Goal: Task Accomplishment & Management: Complete application form

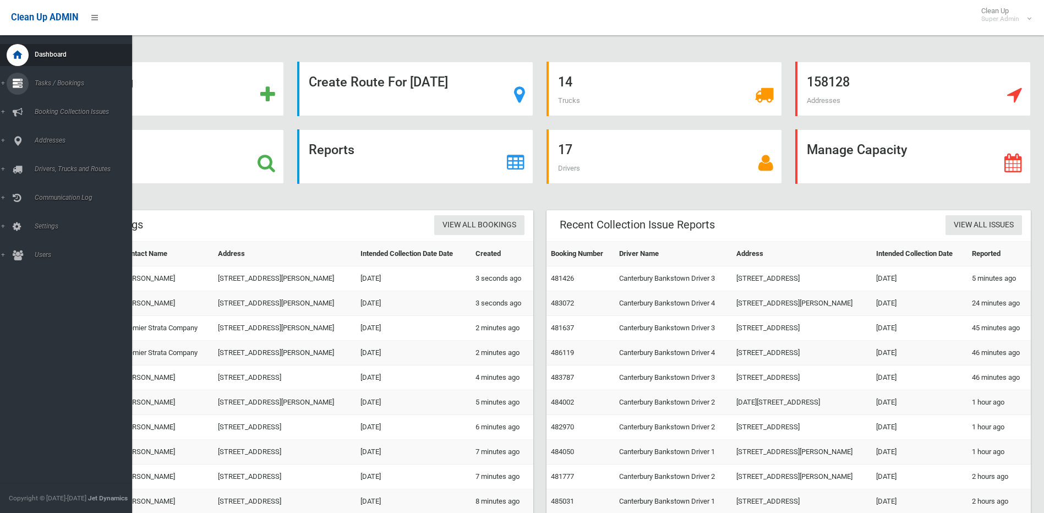
click at [4, 83] on link "Tasks / Bookings" at bounding box center [70, 84] width 140 height 22
click at [39, 162] on span "Search" at bounding box center [81, 164] width 100 height 8
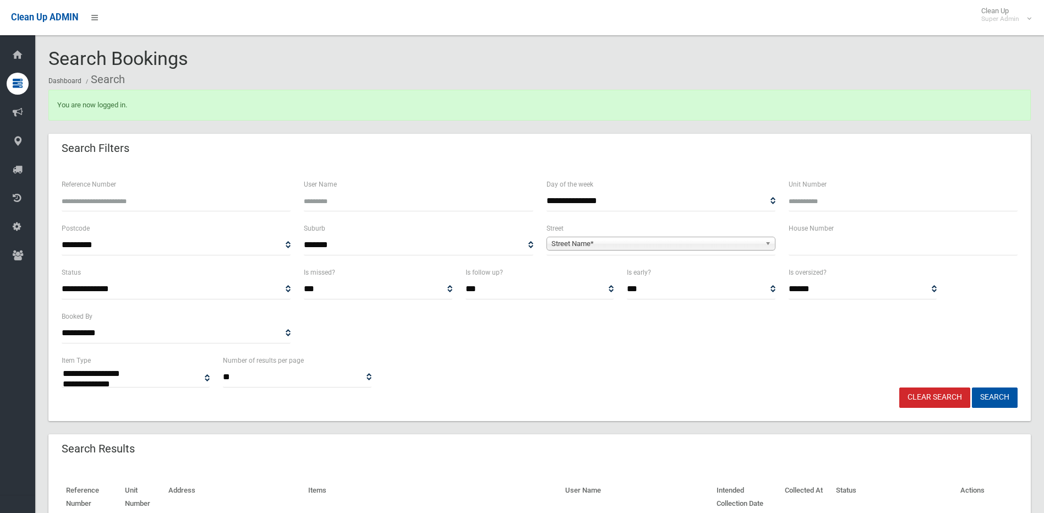
select select
click at [812, 240] on input "text" at bounding box center [903, 245] width 229 height 20
type input "***"
click at [573, 243] on span "Street Name*" at bounding box center [656, 243] width 209 height 13
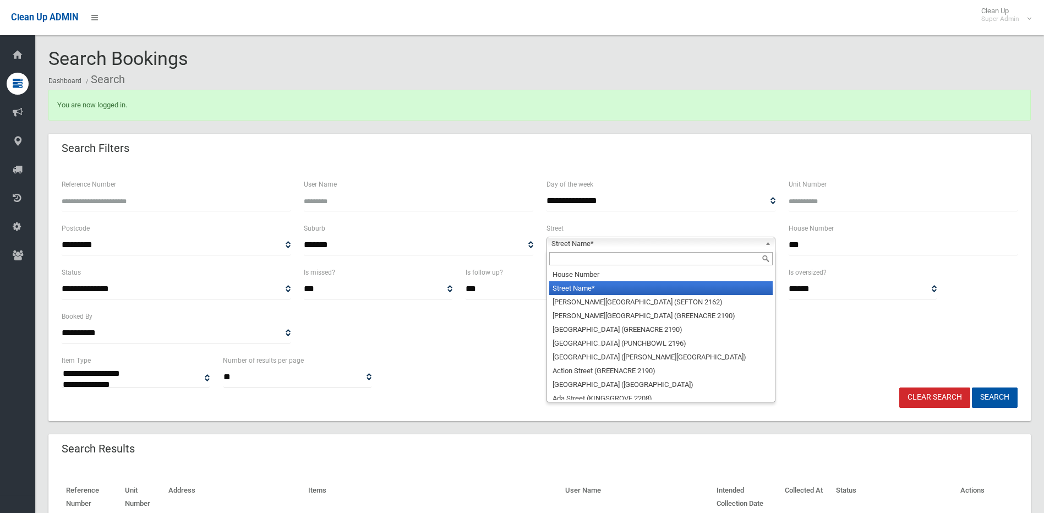
click at [564, 258] on input "text" at bounding box center [662, 258] width 224 height 13
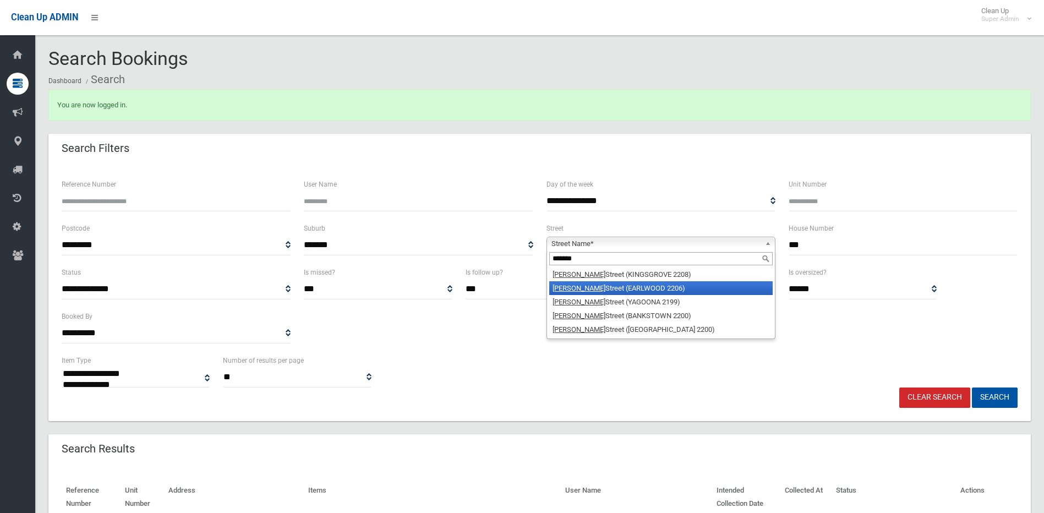
type input "*******"
click at [623, 288] on li "William Street (EARLWOOD 2206)" at bounding box center [662, 288] width 224 height 14
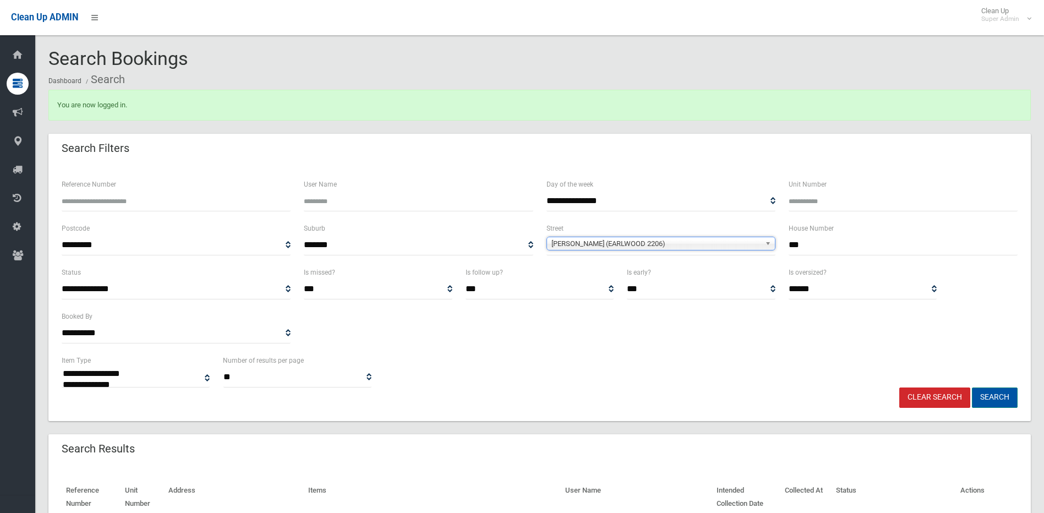
click at [981, 396] on button "Search" at bounding box center [995, 398] width 46 height 20
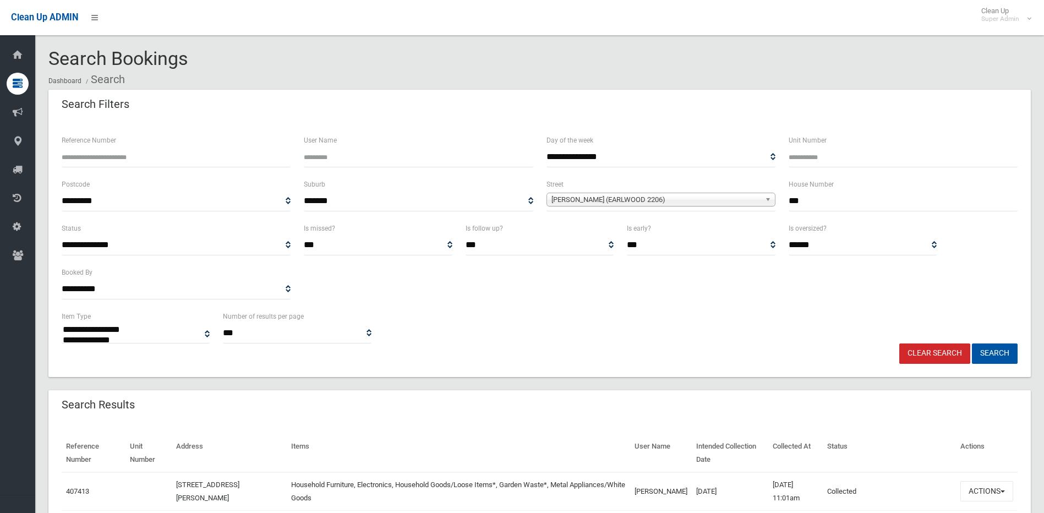
select select
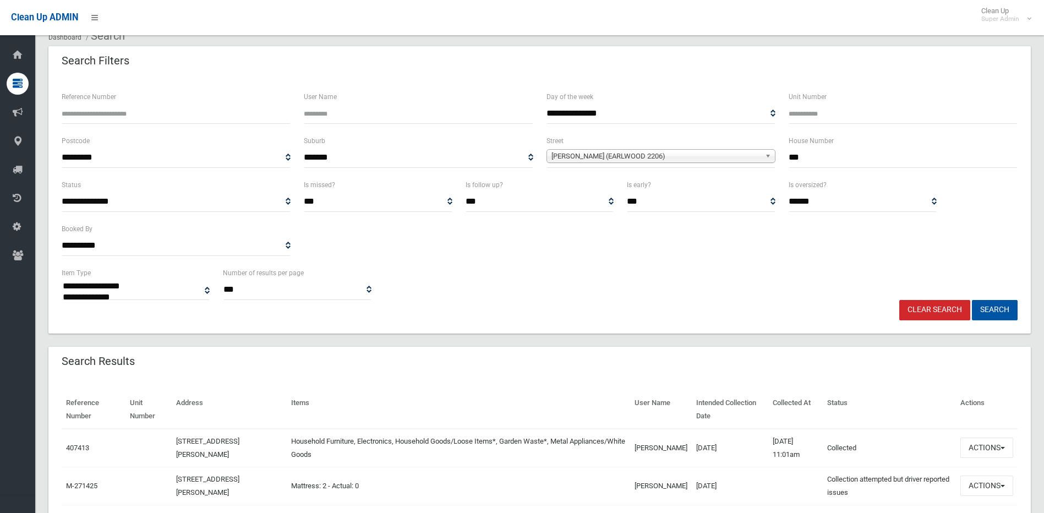
scroll to position [165, 0]
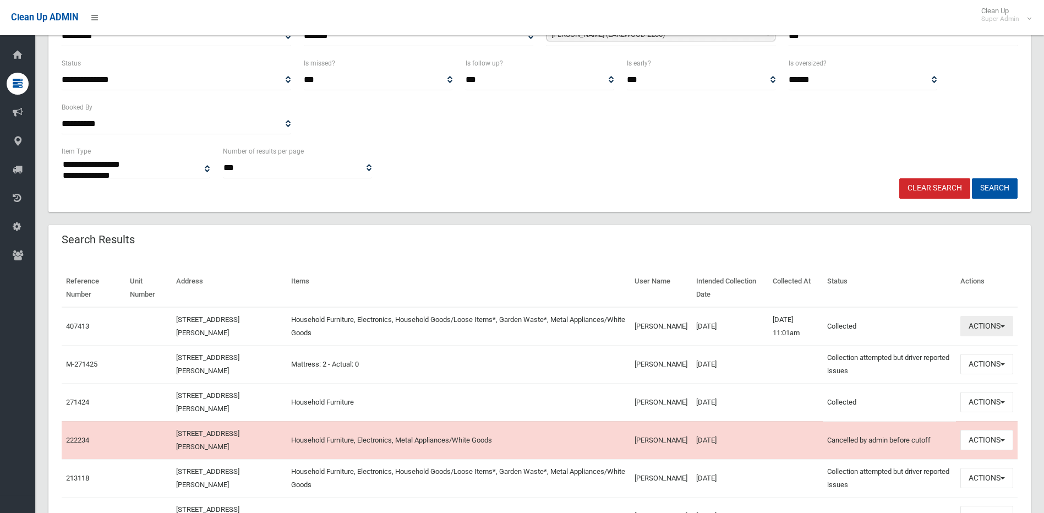
click at [1005, 326] on span "button" at bounding box center [1003, 326] width 4 height 2
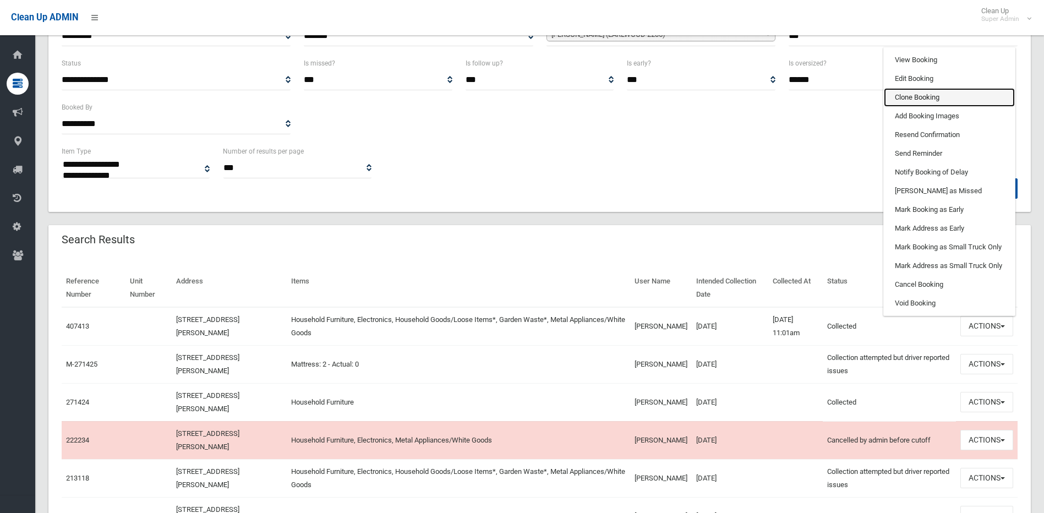
click at [924, 93] on link "Clone Booking" at bounding box center [949, 97] width 131 height 19
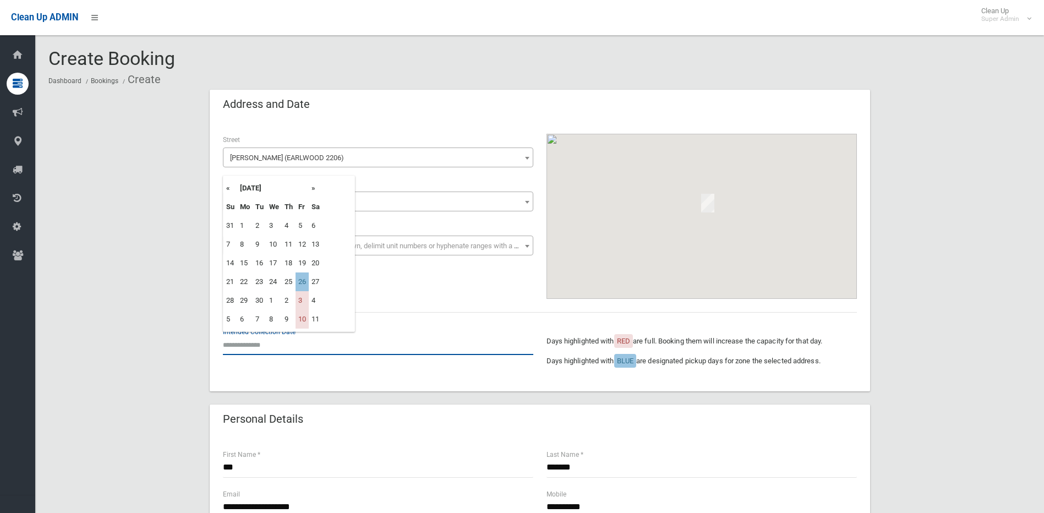
click at [289, 345] on input "text" at bounding box center [378, 345] width 311 height 20
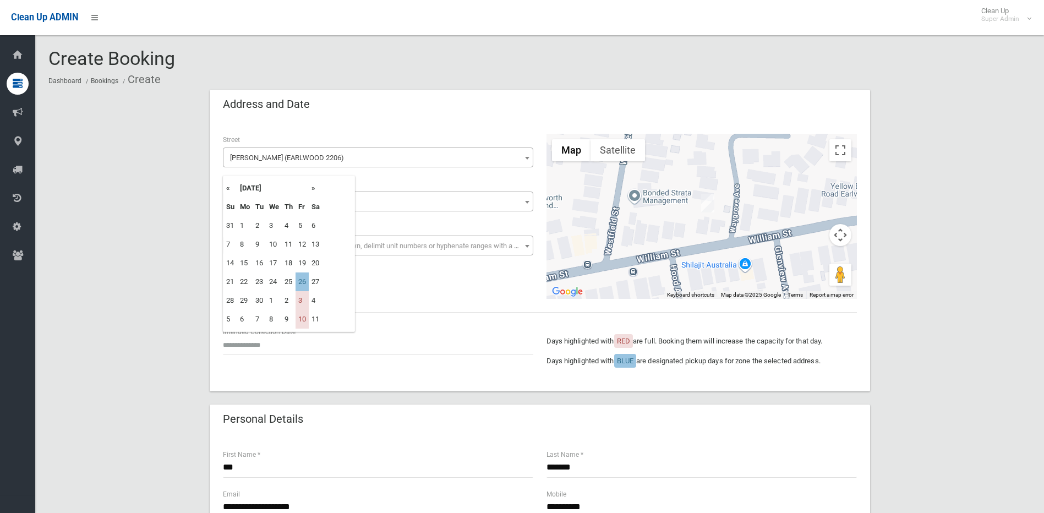
click at [315, 188] on th "»" at bounding box center [316, 188] width 14 height 19
click at [305, 281] on td "24" at bounding box center [302, 282] width 13 height 19
type input "**********"
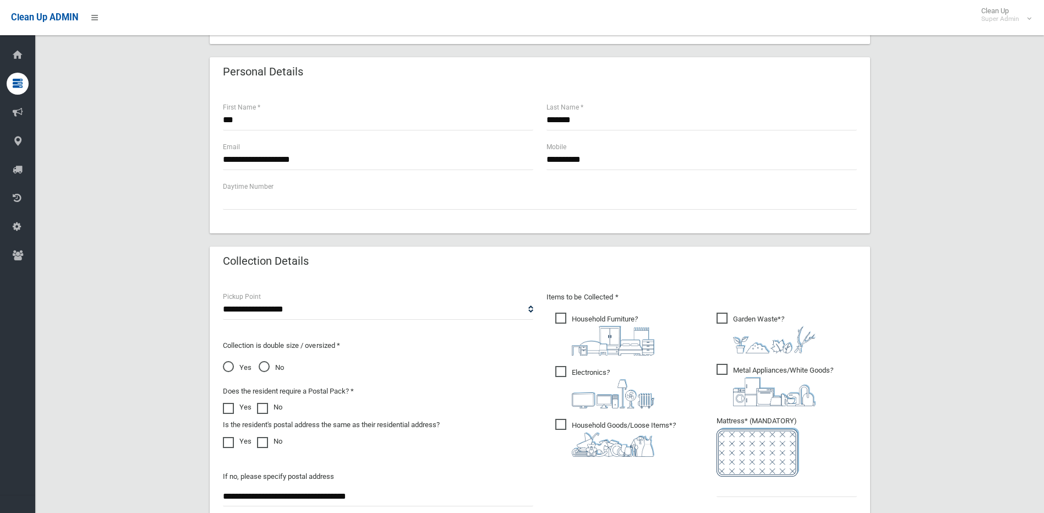
scroll to position [440, 0]
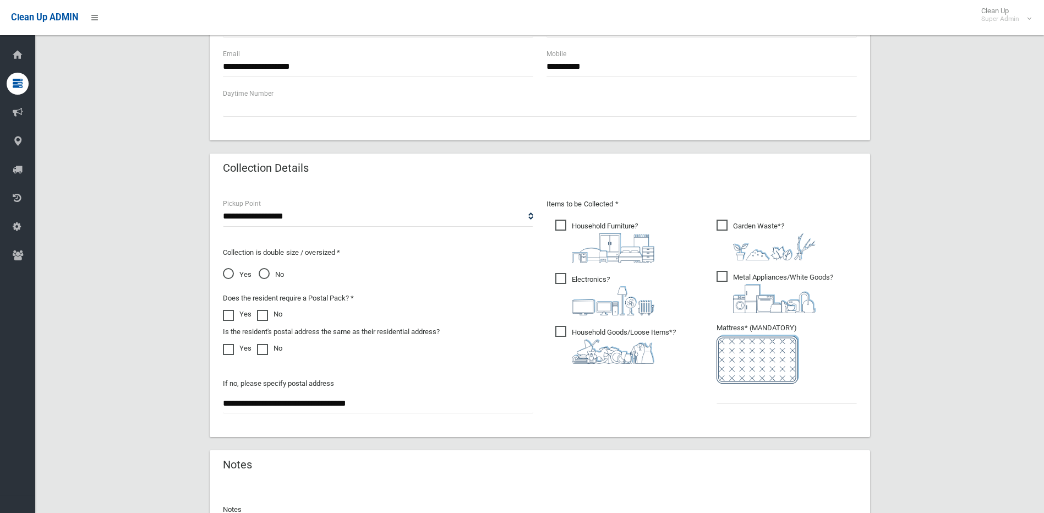
click at [404, 400] on input "**********" at bounding box center [378, 403] width 311 height 20
click at [557, 282] on span "Electronics ?" at bounding box center [605, 294] width 99 height 42
click at [724, 278] on span "Metal Appliances/White Goods ?" at bounding box center [775, 292] width 117 height 42
click at [733, 394] on input "text" at bounding box center [787, 394] width 140 height 20
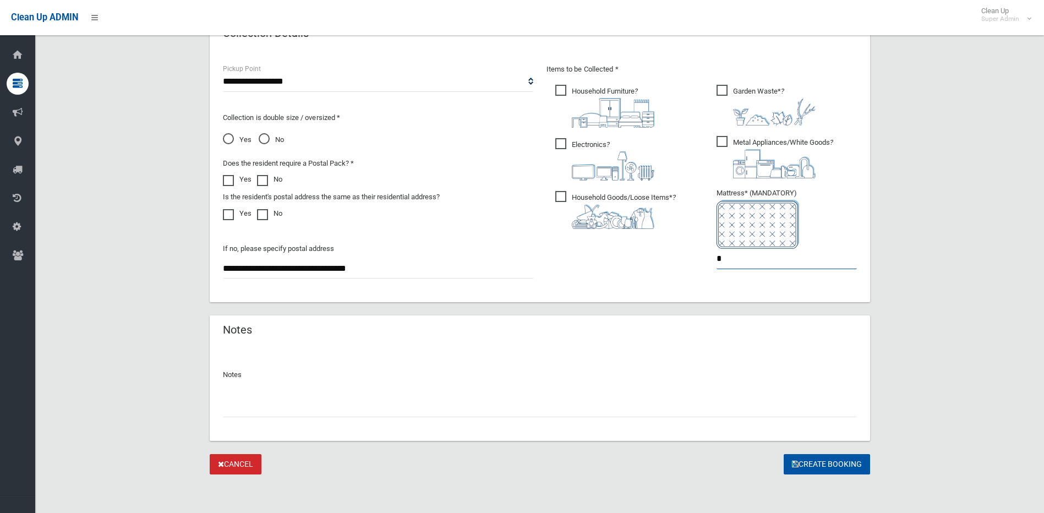
scroll to position [576, 0]
type input "*"
click at [797, 461] on icon "submit" at bounding box center [795, 463] width 7 height 8
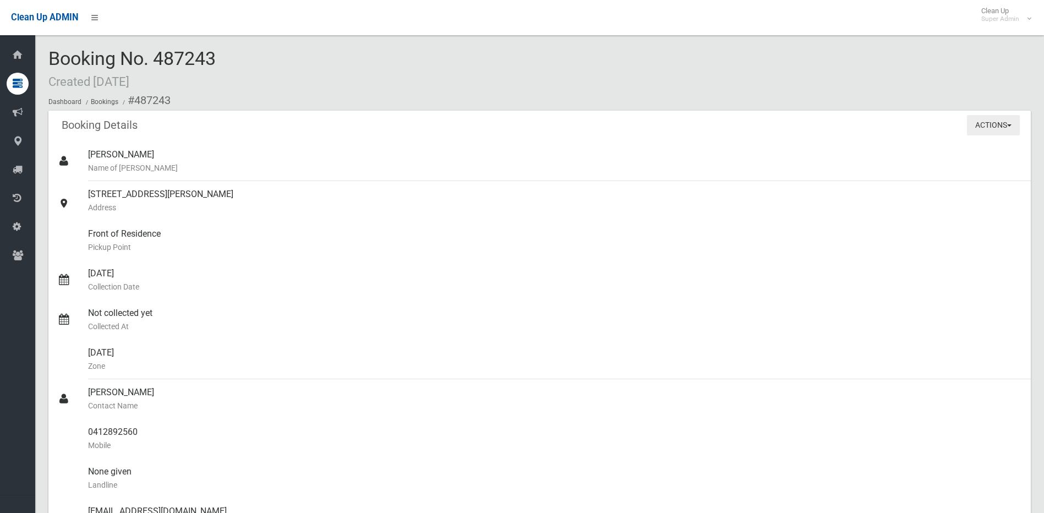
click at [1015, 127] on button "Actions" at bounding box center [993, 125] width 53 height 20
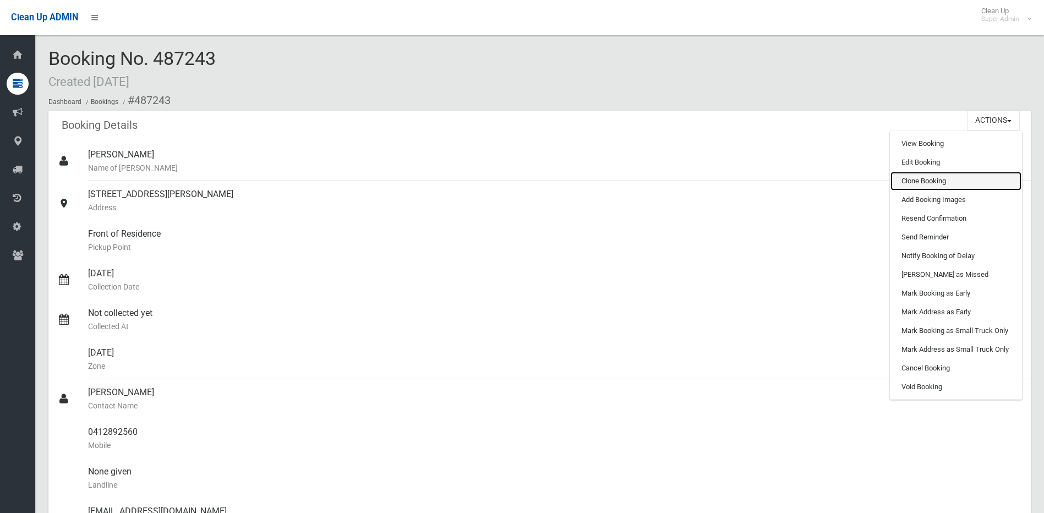
click at [934, 178] on link "Clone Booking" at bounding box center [956, 181] width 131 height 19
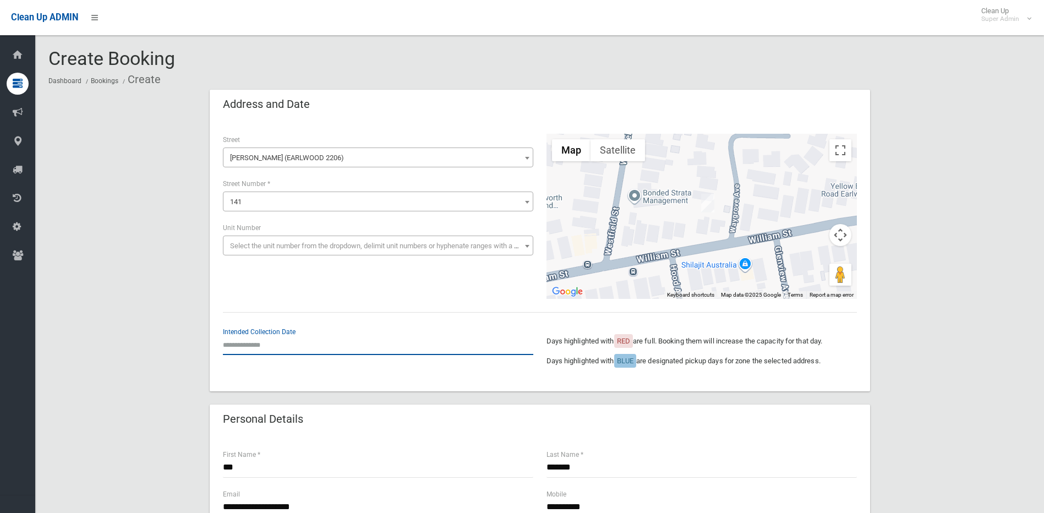
click at [287, 341] on input "text" at bounding box center [378, 345] width 311 height 20
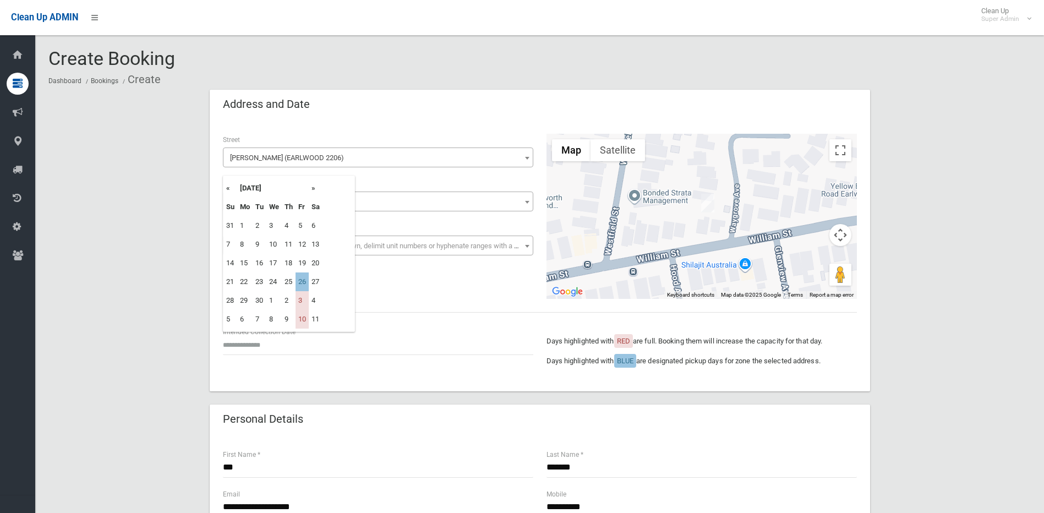
click at [317, 188] on th "»" at bounding box center [316, 188] width 14 height 19
click at [302, 243] on td "12" at bounding box center [302, 244] width 13 height 19
type input "**********"
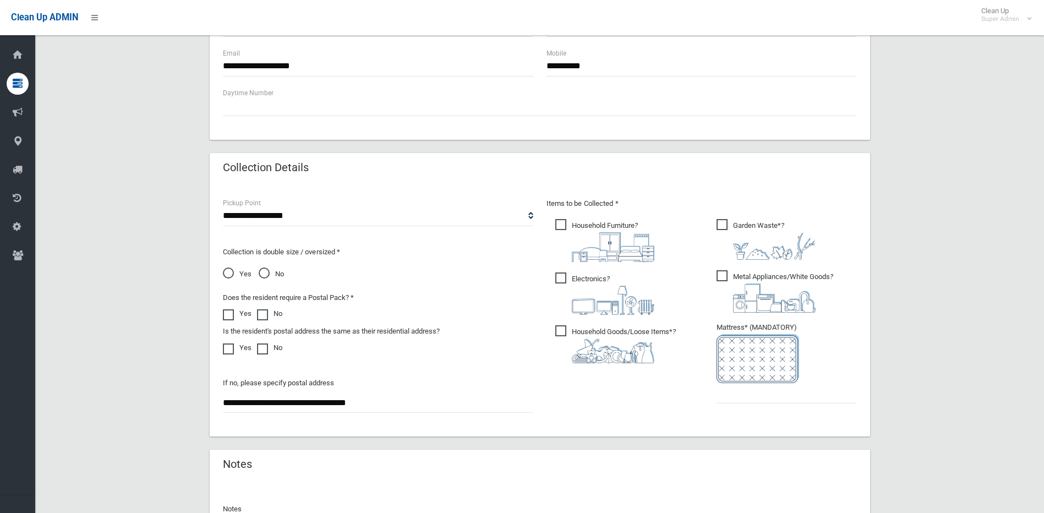
scroll to position [551, 0]
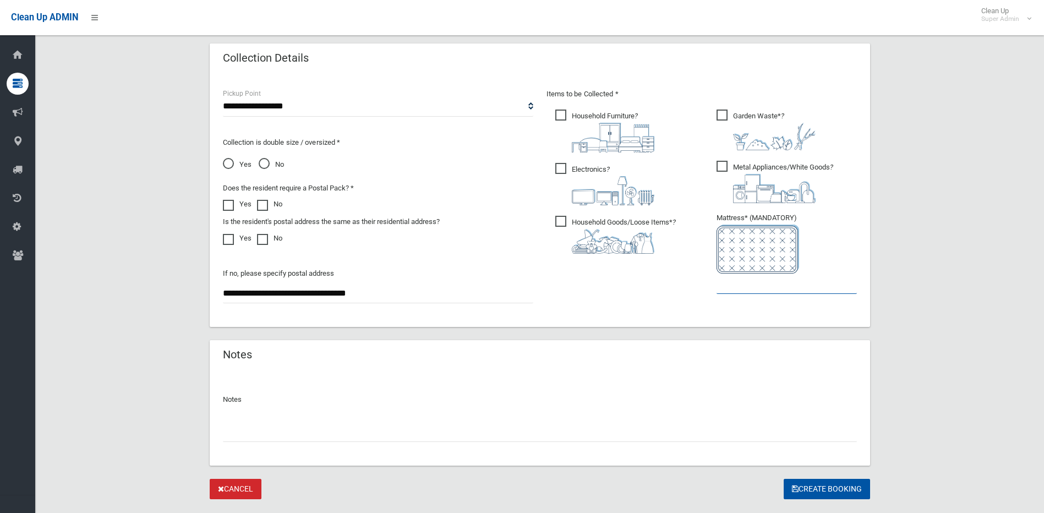
click at [724, 279] on input "text" at bounding box center [787, 284] width 140 height 20
type input "*"
click at [820, 489] on button "Create Booking" at bounding box center [827, 489] width 86 height 20
